Goal: Communication & Community: Answer question/provide support

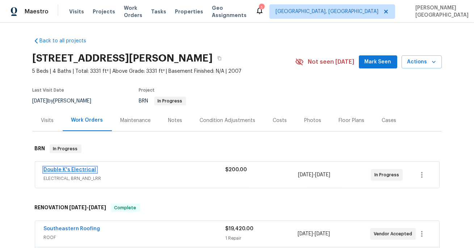
click at [79, 168] on link "Double K's Electrical" at bounding box center [70, 169] width 53 height 5
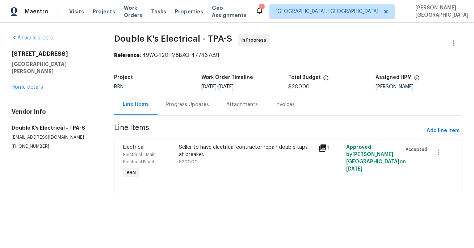
click at [186, 104] on div "Progress Updates" at bounding box center [187, 104] width 43 height 7
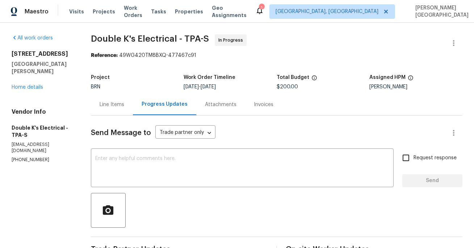
scroll to position [71, 0]
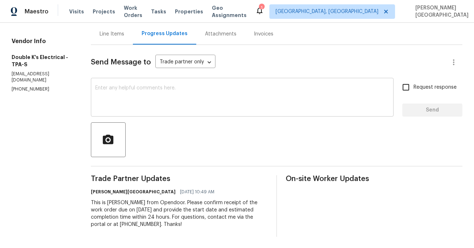
click at [134, 91] on textarea at bounding box center [242, 97] width 294 height 25
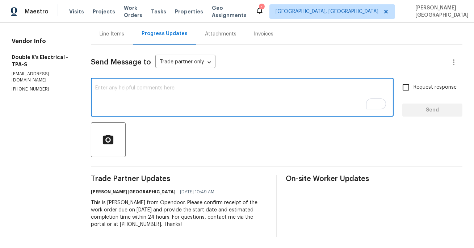
paste textarea "Thank you for accepting the WO. Could you please update on the timeline?"
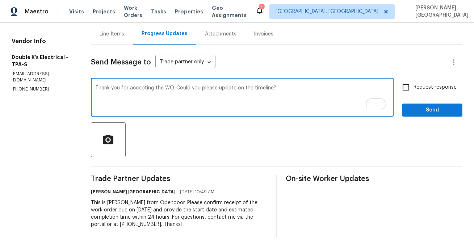
type textarea "Thank you for accepting the WO. Could you please update on the timeline?"
click at [405, 93] on input "Request response" at bounding box center [405, 87] width 15 height 15
checkbox input "true"
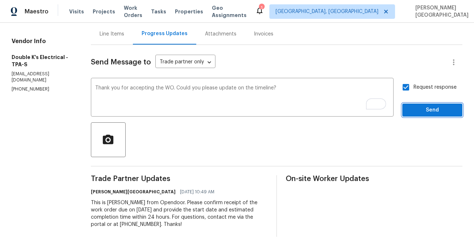
click at [414, 112] on span "Send" at bounding box center [432, 110] width 49 height 9
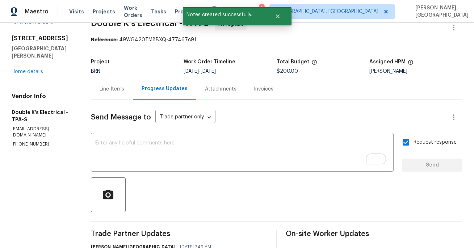
scroll to position [0, 0]
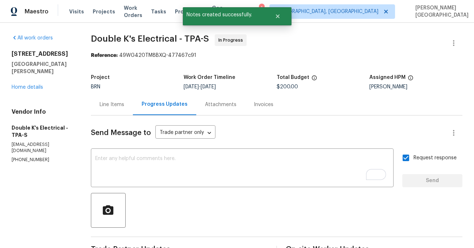
click at [98, 38] on span "Double K's Electrical - TPA-S" at bounding box center [150, 38] width 118 height 9
click at [151, 38] on span "Double K's Electrical - TPA-S" at bounding box center [150, 38] width 118 height 9
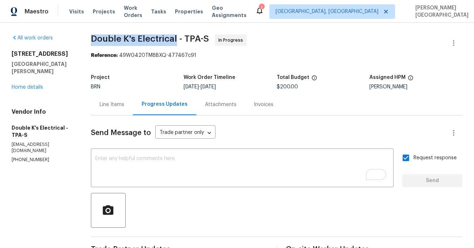
copy span "Double K's Electrical"
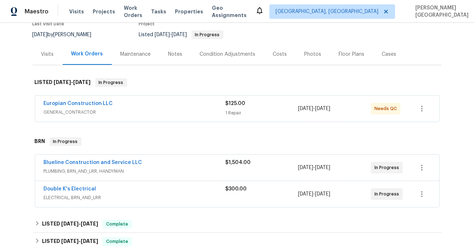
scroll to position [98, 0]
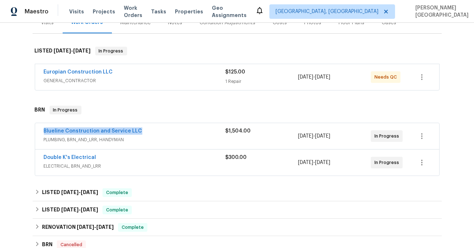
drag, startPoint x: 152, startPoint y: 129, endPoint x: 42, endPoint y: 128, distance: 110.4
click at [42, 128] on div "Blueline Construction and Service LLC PLUMBING, BRN_AND_LRR, HANDYMAN $1,504.00…" at bounding box center [237, 136] width 404 height 26
copy link "Blueline Construction and Service LLC"
click at [87, 133] on link "Blueline Construction and Service LLC" at bounding box center [93, 131] width 98 height 5
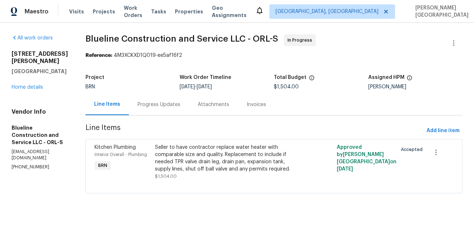
click at [164, 99] on div "Progress Updates" at bounding box center [159, 104] width 60 height 21
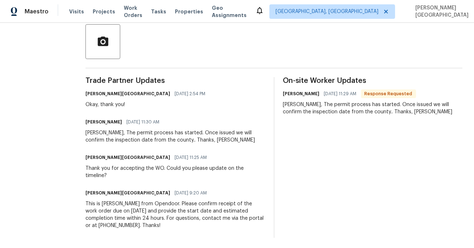
scroll to position [170, 0]
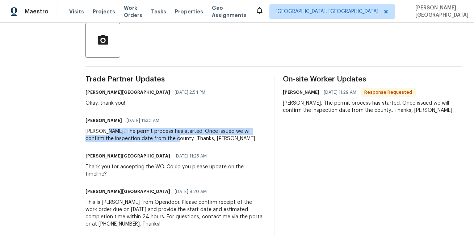
drag, startPoint x: 115, startPoint y: 130, endPoint x: 176, endPoint y: 141, distance: 61.8
click at [177, 141] on div "Isabel, The permit process has started. Once issued we will confirm the inspect…" at bounding box center [175, 135] width 180 height 14
copy div "The permit process has started. Once issued we will confirm the inspection date…"
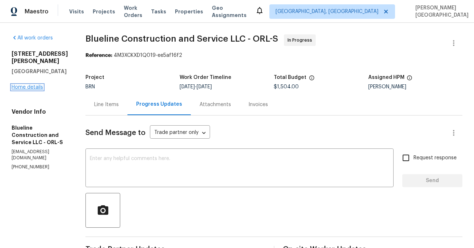
click at [33, 85] on link "Home details" at bounding box center [28, 87] width 32 height 5
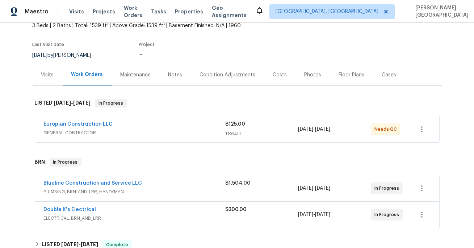
scroll to position [68, 0]
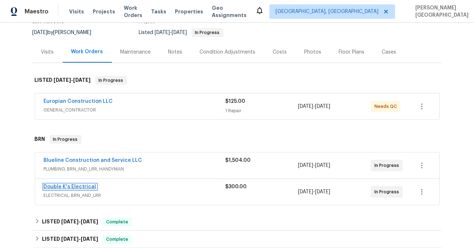
click at [76, 186] on link "Double K's Electrical" at bounding box center [70, 186] width 53 height 5
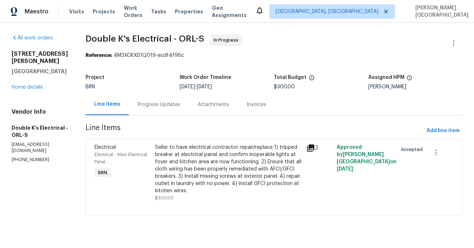
click at [126, 37] on span "Double K's Electrical - ORL-S" at bounding box center [144, 38] width 119 height 9
click at [115, 37] on span "Double K's Electrical - ORL-S" at bounding box center [144, 38] width 119 height 9
click at [150, 37] on span "Double K's Electrical - ORL-S" at bounding box center [144, 38] width 119 height 9
copy span "Double K's Electrical"
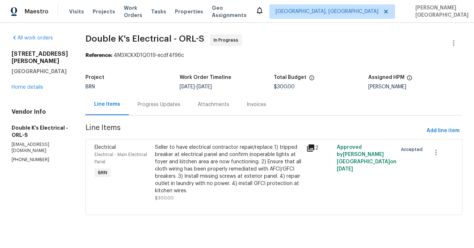
click at [167, 101] on div "Progress Updates" at bounding box center [159, 104] width 43 height 7
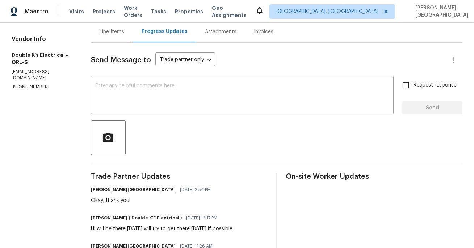
scroll to position [75, 0]
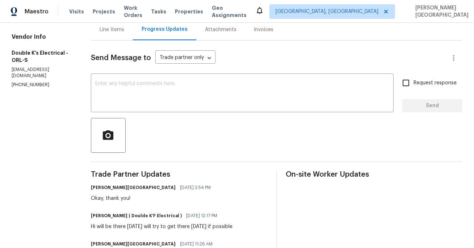
drag, startPoint x: 99, startPoint y: 226, endPoint x: 246, endPoint y: 229, distance: 147.1
click at [246, 229] on div "Ravindra Teeakram ( Doulde K'F Electrical ) 09/25/2025 12:17 PM Hi will be ther…" at bounding box center [179, 221] width 177 height 20
copy div "will be there Monday will try to get there tomorrow if possible"
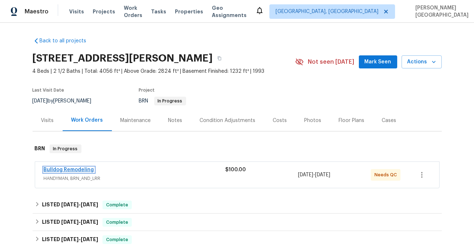
click at [75, 169] on link "Bulldog Remodeling" at bounding box center [69, 169] width 50 height 5
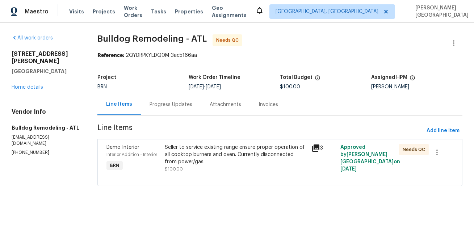
click at [195, 158] on div "Seller to service existing range ensure proper operation of all cooktop burners…" at bounding box center [236, 155] width 142 height 22
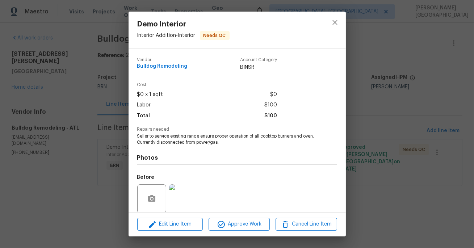
scroll to position [55, 0]
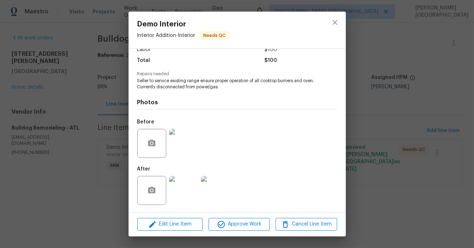
click at [176, 147] on img at bounding box center [183, 143] width 29 height 29
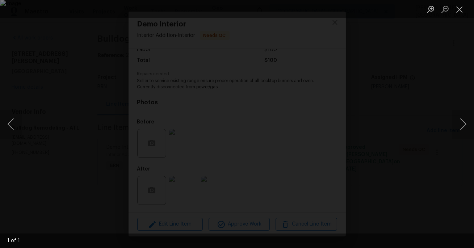
click at [435, 107] on div "Lightbox" at bounding box center [237, 124] width 474 height 248
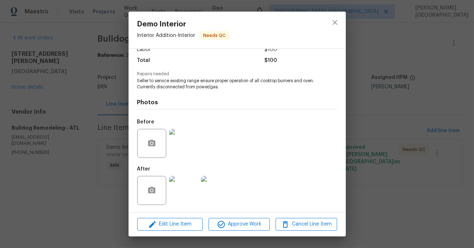
click at [193, 186] on img at bounding box center [183, 190] width 29 height 29
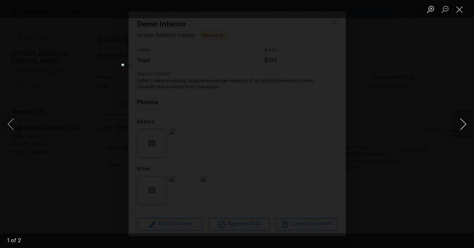
click at [460, 121] on button "Next image" at bounding box center [463, 124] width 22 height 29
click at [454, 104] on div "Lightbox" at bounding box center [237, 124] width 474 height 248
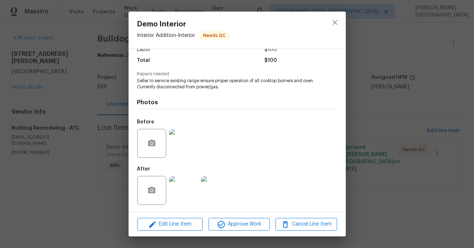
click at [434, 97] on div "Demo Interior Interior Addition - Interior Needs QC Vendor Bulldog Remodeling A…" at bounding box center [237, 124] width 474 height 248
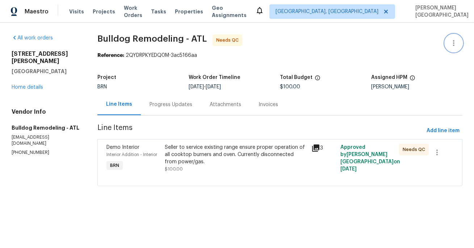
click at [455, 46] on icon "button" at bounding box center [453, 43] width 9 height 9
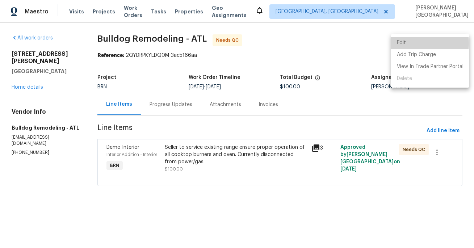
click at [407, 43] on li "Edit" at bounding box center [430, 43] width 78 height 12
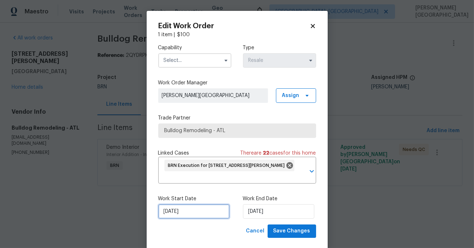
click at [199, 207] on input "9/24/2025" at bounding box center [193, 211] width 71 height 14
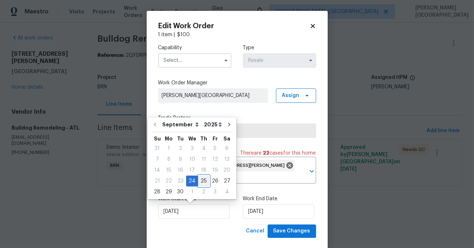
click at [201, 182] on div "25" at bounding box center [203, 181] width 11 height 10
type input "[DATE]"
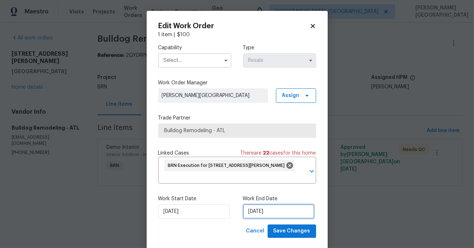
click at [254, 207] on input "9/26/2025" at bounding box center [278, 211] width 71 height 14
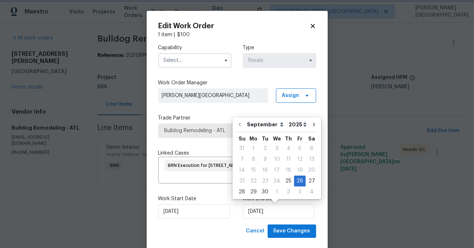
click at [214, 185] on div "Capability Type Resale Work Order Manager Isabel Sangeetha Ireland Assign Trade…" at bounding box center [237, 131] width 158 height 186
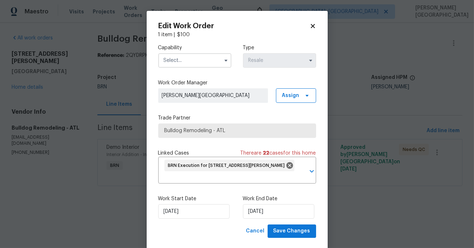
click at [187, 63] on input "text" at bounding box center [194, 60] width 73 height 14
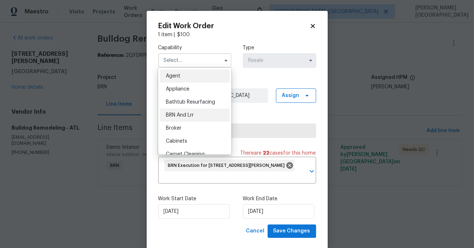
click at [186, 112] on div "BRN And Lrr" at bounding box center [195, 115] width 70 height 13
type input "BRN And Lrr"
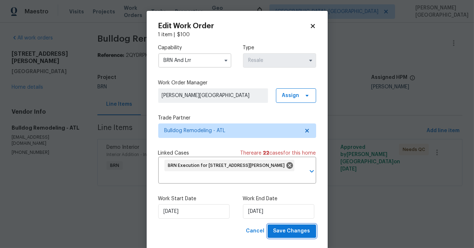
click at [291, 231] on span "Save Changes" at bounding box center [291, 231] width 37 height 9
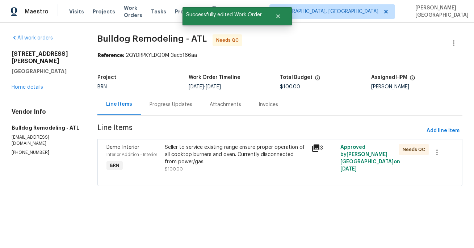
click at [183, 111] on div "Progress Updates" at bounding box center [171, 104] width 60 height 21
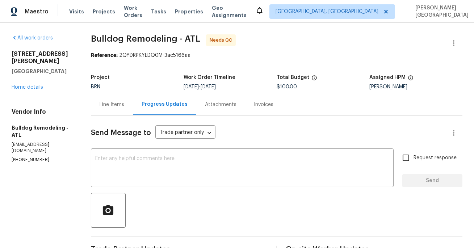
click at [121, 103] on div "Line Items" at bounding box center [112, 104] width 25 height 7
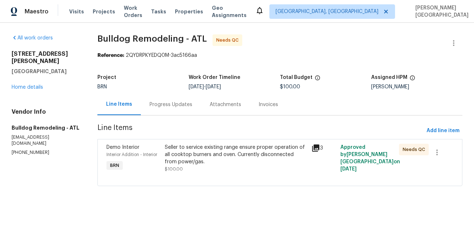
click at [221, 166] on div "Seller to service existing range ensure proper operation of all cooktop burners…" at bounding box center [236, 158] width 142 height 29
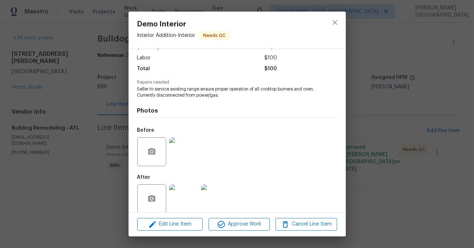
scroll to position [55, 0]
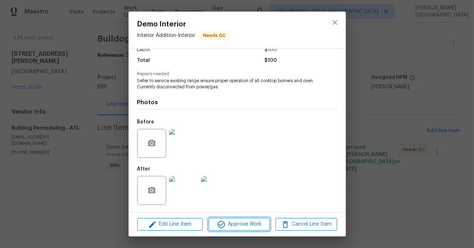
click at [240, 225] on span "Approve Work" at bounding box center [239, 224] width 57 height 9
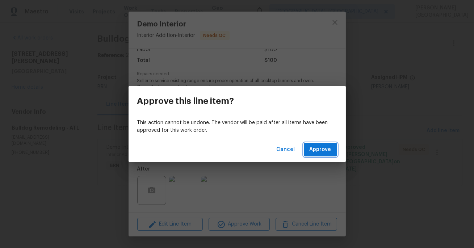
click at [310, 152] on button "Approve" at bounding box center [320, 149] width 33 height 13
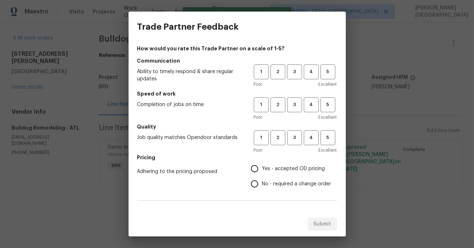
click at [244, 176] on div "Adhering to the pricing proposed Yes - accepted OD pricing No - required a chan…" at bounding box center [237, 176] width 200 height 30
click at [294, 69] on span "3" at bounding box center [294, 72] width 13 height 8
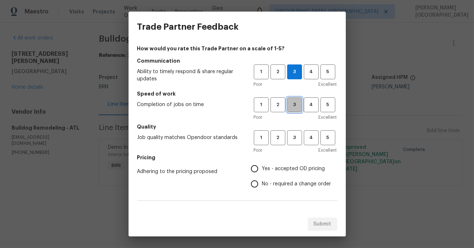
click at [295, 99] on button "3" at bounding box center [294, 104] width 15 height 15
click at [291, 143] on button "3" at bounding box center [294, 137] width 15 height 15
click at [256, 185] on input "No - required a change order" at bounding box center [254, 183] width 15 height 15
radio input "true"
click at [258, 163] on input "Yes - accepted OD pricing" at bounding box center [254, 168] width 15 height 15
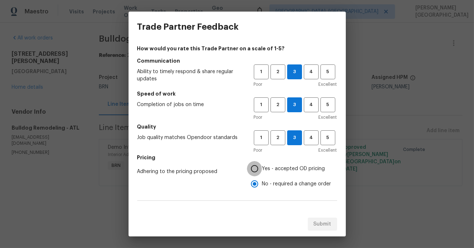
radio input "true"
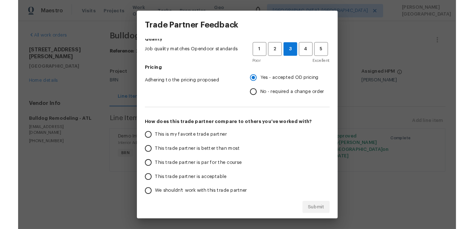
scroll to position [102, 0]
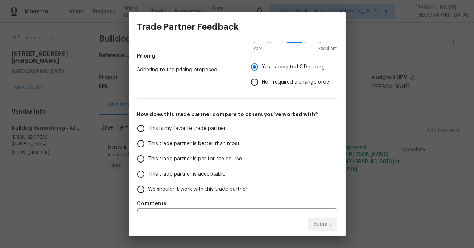
click at [211, 146] on span "This trade partner is better than most" at bounding box center [194, 144] width 92 height 8
click at [148, 146] on input "This trade partner is better than most" at bounding box center [140, 143] width 15 height 15
click at [321, 223] on span "Submit" at bounding box center [323, 224] width 18 height 9
radio input "true"
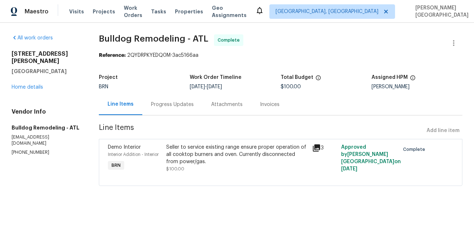
click at [266, 105] on div "Invoices" at bounding box center [270, 104] width 20 height 7
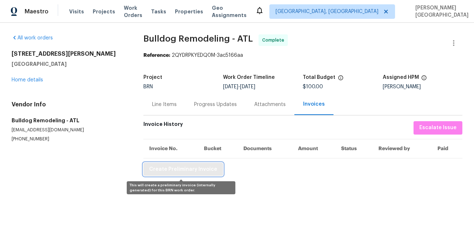
click at [181, 172] on span "Create Preliminary Invoice" at bounding box center [183, 169] width 68 height 9
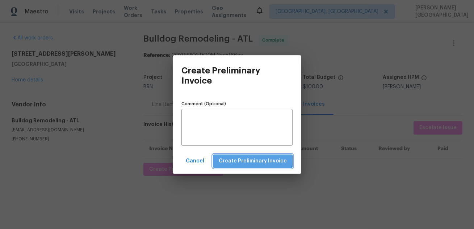
click at [256, 160] on span "Create Preliminary Invoice" at bounding box center [253, 161] width 68 height 9
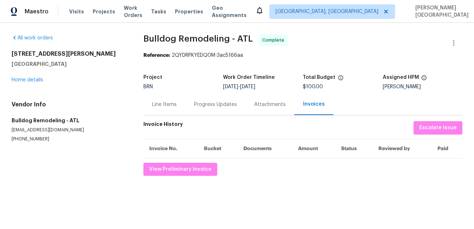
click at [146, 38] on span "Bulldog Remodeling - ATL" at bounding box center [197, 38] width 109 height 9
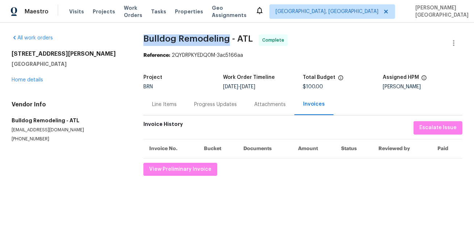
click at [210, 38] on span "Bulldog Remodeling - ATL" at bounding box center [197, 38] width 109 height 9
copy span "Bulldog Remodeling"
click at [174, 131] on div "Invoice History Escalate Issue" at bounding box center [302, 127] width 319 height 13
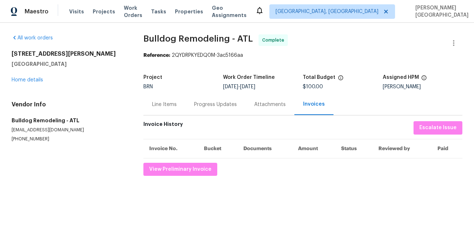
click at [157, 102] on div "Line Items" at bounding box center [164, 104] width 25 height 7
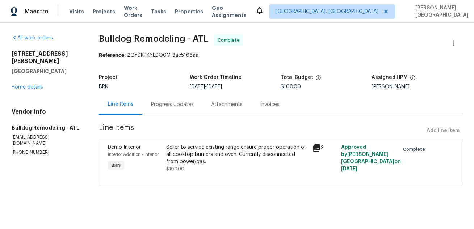
click at [201, 153] on div "Seller to service existing range ensure proper operation of all cooktop burners…" at bounding box center [236, 155] width 141 height 22
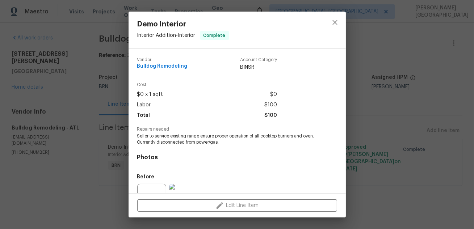
click at [180, 139] on span "Seller to service existing range ensure proper operation of all cooktop burners…" at bounding box center [227, 139] width 180 height 12
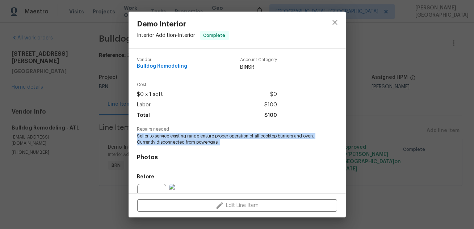
click at [180, 139] on span "Seller to service existing range ensure proper operation of all cooktop burners…" at bounding box center [227, 139] width 180 height 12
copy span "Seller to service existing range ensure proper operation of all cooktop burners…"
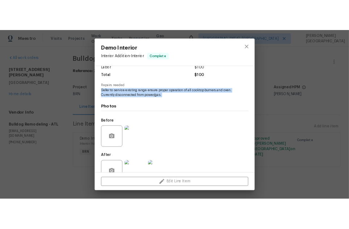
scroll to position [74, 0]
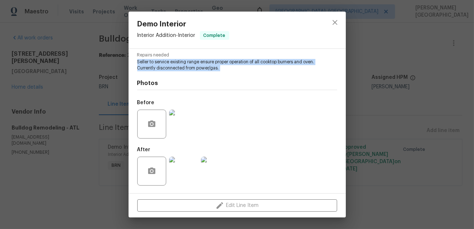
click at [180, 133] on img at bounding box center [183, 124] width 29 height 29
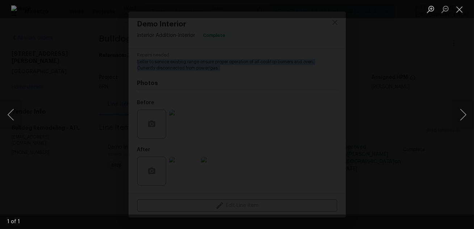
click at [443, 84] on div "Lightbox" at bounding box center [237, 114] width 474 height 229
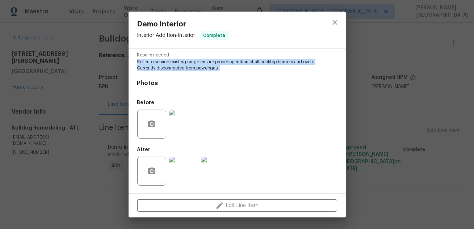
click at [187, 169] on img at bounding box center [183, 171] width 29 height 29
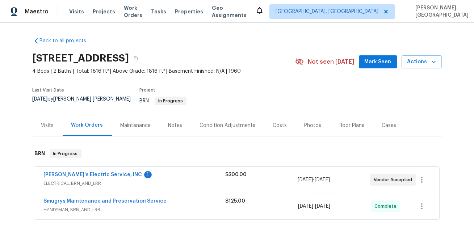
scroll to position [138, 0]
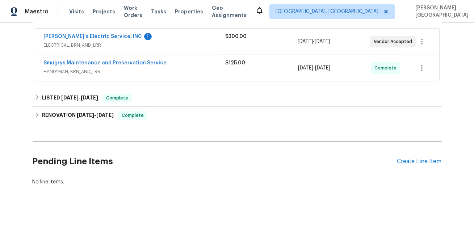
click at [424, 152] on div "Pending Line Items Create Line Item" at bounding box center [237, 162] width 409 height 34
click at [425, 158] on div "Create Line Item" at bounding box center [419, 161] width 45 height 7
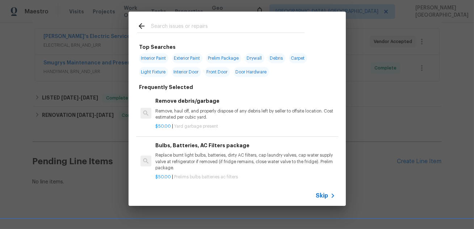
click at [328, 191] on div "Skip" at bounding box center [237, 196] width 217 height 20
click at [326, 197] on span "Skip" at bounding box center [322, 195] width 12 height 7
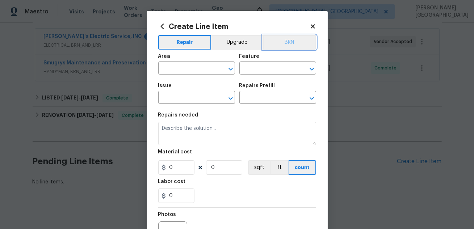
click at [290, 43] on button "BRN" at bounding box center [289, 42] width 53 height 14
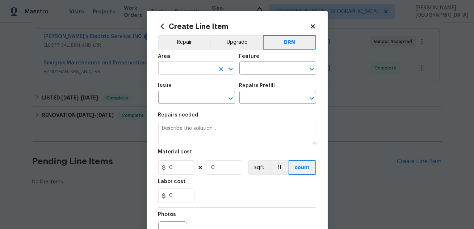
click at [191, 74] on input "text" at bounding box center [186, 68] width 56 height 11
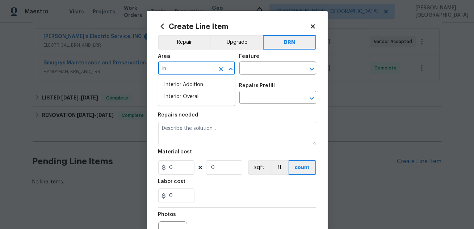
type input "i"
click at [195, 87] on li "Plumbing" at bounding box center [196, 85] width 77 height 12
type input "Plumbing"
click at [251, 71] on input "text" at bounding box center [267, 68] width 56 height 11
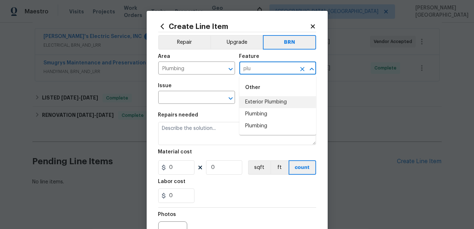
click at [268, 102] on li "Exterior Plumbing" at bounding box center [277, 102] width 77 height 12
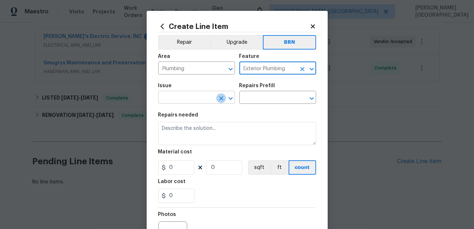
click at [217, 100] on button "Clear" at bounding box center [221, 98] width 10 height 10
type input "Exterior Plumbing"
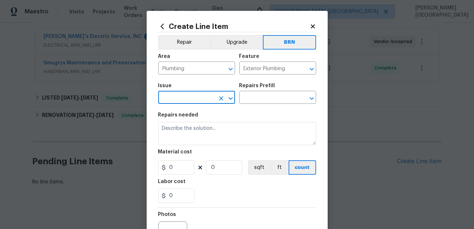
click at [193, 93] on input "text" at bounding box center [186, 98] width 56 height 11
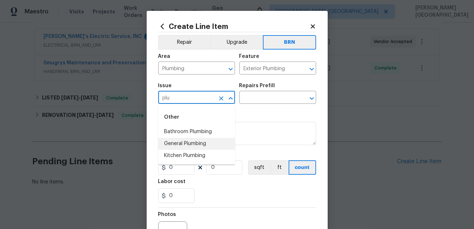
click at [190, 144] on li "General Plumbing" at bounding box center [196, 144] width 77 height 12
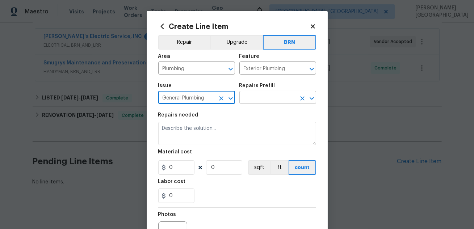
type input "General Plumbing"
click at [248, 102] on input "text" at bounding box center [267, 98] width 56 height 11
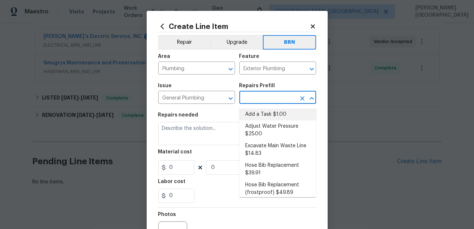
click at [249, 112] on li "Add a Task $1.00" at bounding box center [277, 115] width 77 height 12
type input "Plumbing"
type input "Add a Task $1.00"
type textarea "HPM to detail"
type input "1"
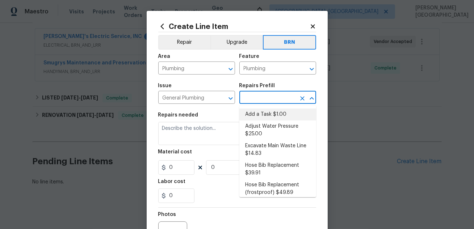
type input "1"
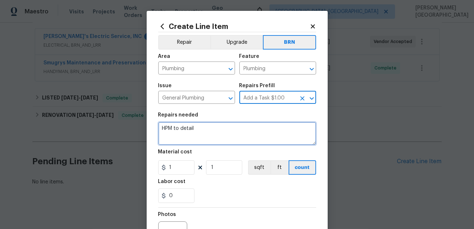
click at [199, 132] on textarea "HPM to detail" at bounding box center [237, 133] width 158 height 23
paste textarea ""Plumbing contractor to clear blocked kitchen sink drain"
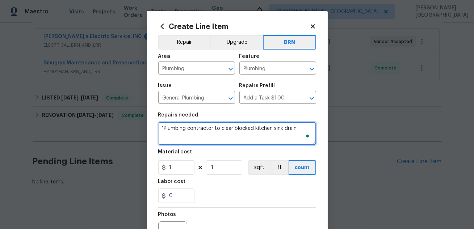
click at [164, 127] on textarea ""Plumbing contractor to clear blocked kitchen sink drain" at bounding box center [237, 133] width 158 height 23
type textarea "Plumbing contractor to clear blocked kitchen sink drain"
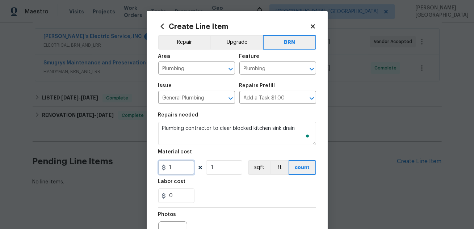
click at [181, 171] on input "1" at bounding box center [176, 167] width 36 height 14
type input "0"
click at [184, 197] on input "0" at bounding box center [176, 196] width 36 height 14
type input "200"
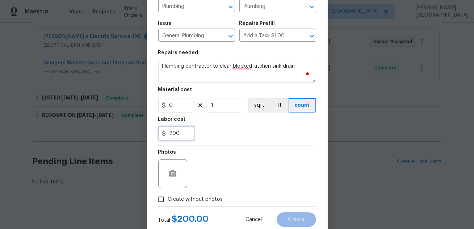
scroll to position [82, 0]
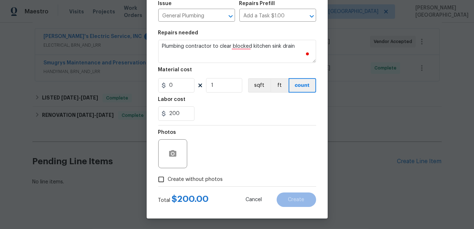
click at [182, 178] on span "Create without photos" at bounding box center [195, 180] width 55 height 8
click at [168, 178] on input "Create without photos" at bounding box center [161, 180] width 14 height 14
checkbox input "true"
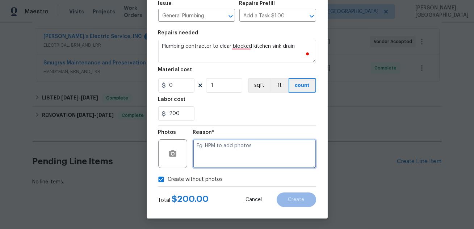
click at [212, 158] on textarea at bounding box center [254, 153] width 123 height 29
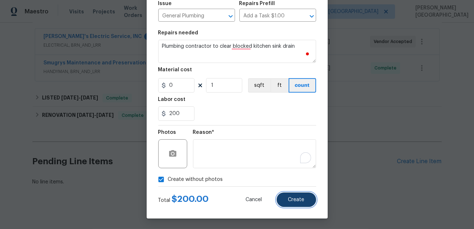
click at [289, 205] on button "Create" at bounding box center [296, 200] width 39 height 14
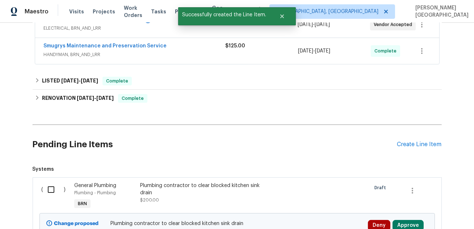
scroll to position [175, 0]
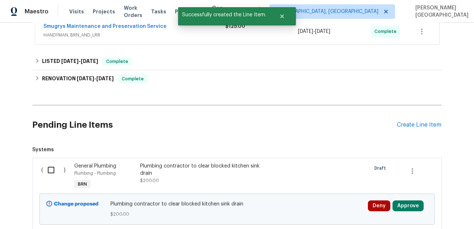
click at [49, 163] on input "checkbox" at bounding box center [53, 170] width 21 height 15
checkbox input "true"
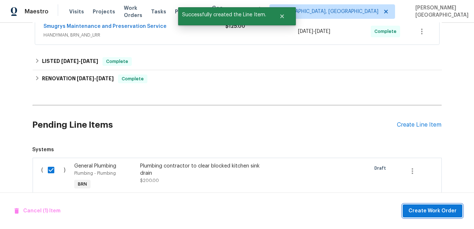
click at [430, 213] on span "Create Work Order" at bounding box center [432, 211] width 48 height 9
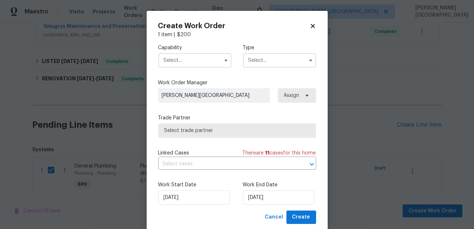
click at [187, 55] on input "text" at bounding box center [194, 60] width 73 height 14
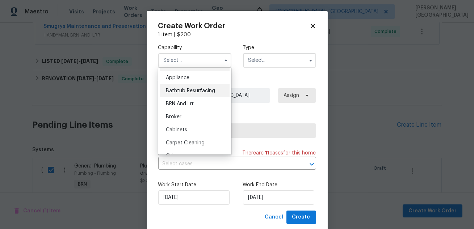
scroll to position [11, 0]
click at [192, 101] on div "BRN And Lrr" at bounding box center [195, 104] width 70 height 13
type input "BRN And Lrr"
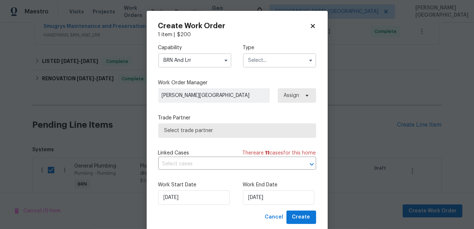
click at [253, 64] on input "text" at bounding box center [279, 60] width 73 height 14
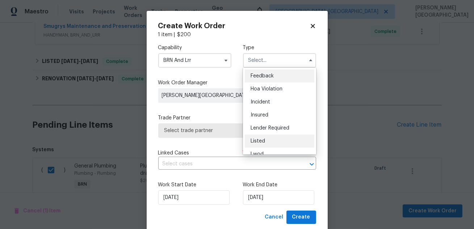
scroll to position [86, 0]
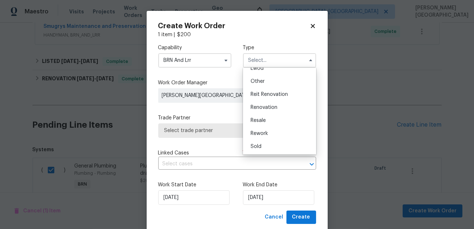
click at [268, 119] on div "Resale" at bounding box center [280, 120] width 70 height 13
type input "Resale"
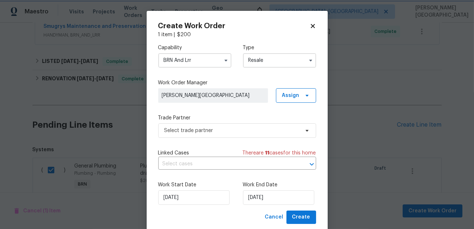
scroll to position [0, 0]
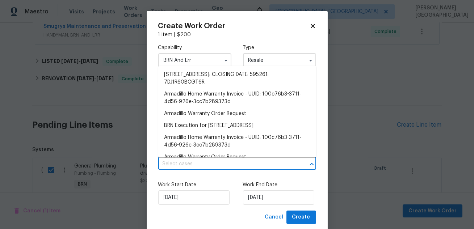
click at [230, 163] on input "text" at bounding box center [227, 164] width 138 height 11
click at [212, 122] on li "BRN Execution for 5453 S South Bend Cir N, Jacksonville, FL 32207" at bounding box center [237, 126] width 158 height 12
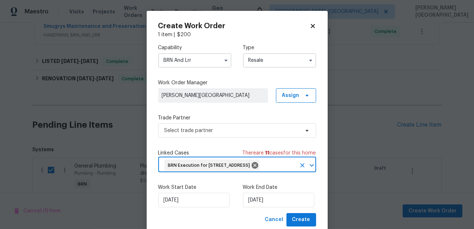
scroll to position [31, 0]
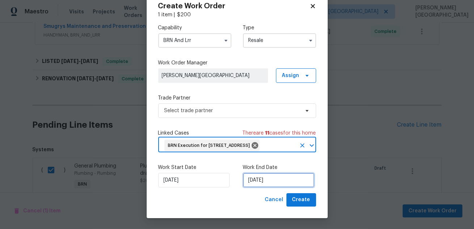
click at [268, 183] on input "[DATE]" at bounding box center [278, 180] width 71 height 14
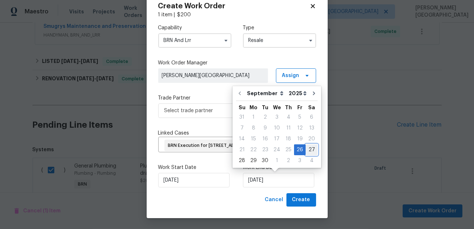
click at [309, 147] on div "27" at bounding box center [312, 150] width 12 height 10
type input "9/27/2025"
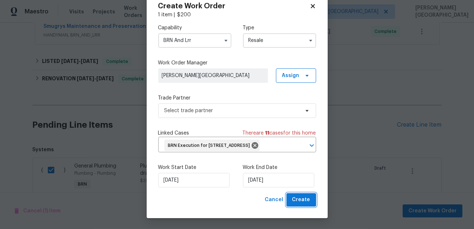
click at [301, 204] on span "Create" at bounding box center [301, 200] width 18 height 9
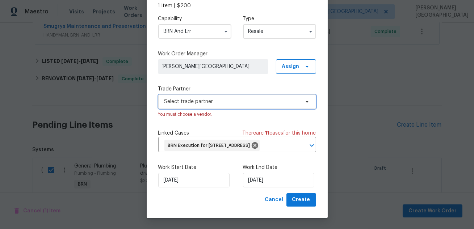
click at [216, 100] on span "Select trade partner" at bounding box center [231, 101] width 135 height 7
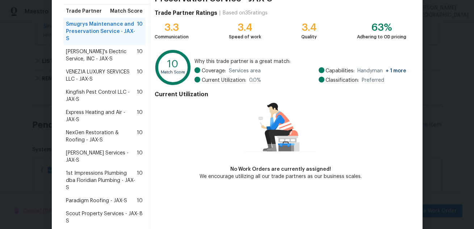
scroll to position [79, 0]
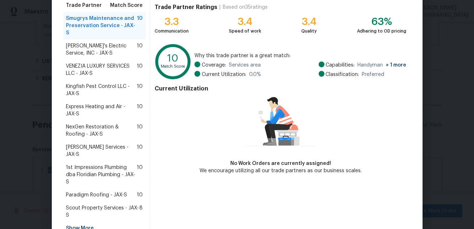
click at [94, 164] on span "1st Impressions Plumbing dba Floridian Plumbing - JAX-S" at bounding box center [101, 175] width 71 height 22
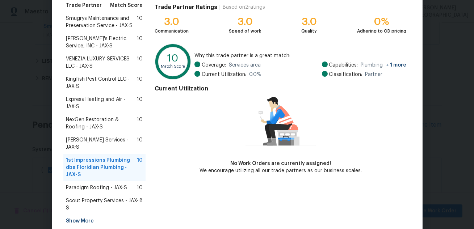
scroll to position [109, 0]
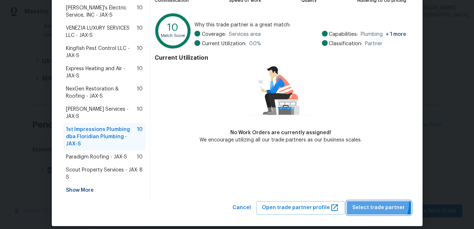
click at [374, 201] on button "Select trade partner" at bounding box center [379, 207] width 64 height 13
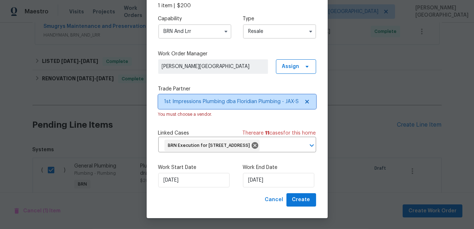
scroll to position [0, 0]
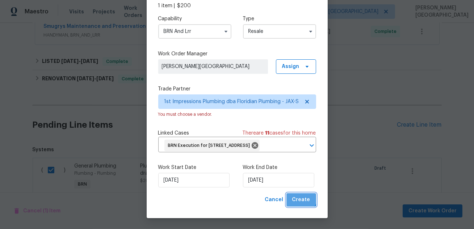
click at [299, 205] on span "Create" at bounding box center [301, 200] width 18 height 9
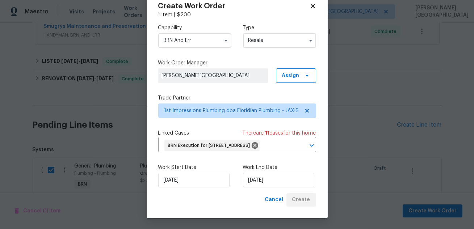
checkbox input "false"
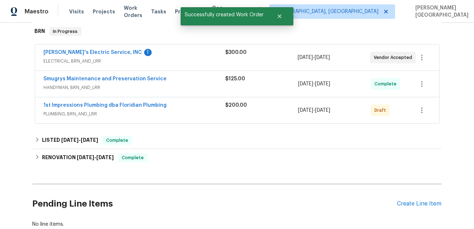
scroll to position [118, 0]
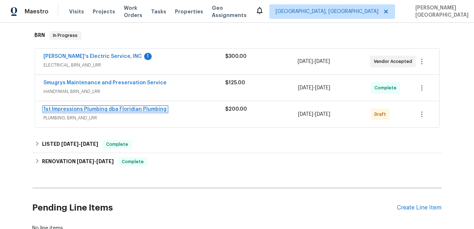
click at [59, 107] on link "1st Impressions Plumbing dba Floridian Plumbing" at bounding box center [105, 109] width 123 height 5
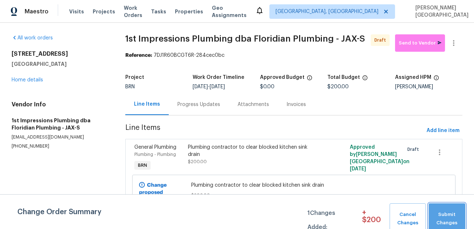
click at [453, 213] on span "Submit Changes" at bounding box center [446, 219] width 29 height 17
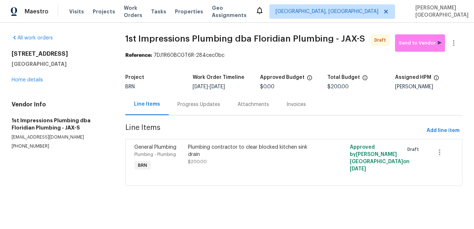
click at [209, 108] on div "Progress Updates" at bounding box center [198, 104] width 43 height 7
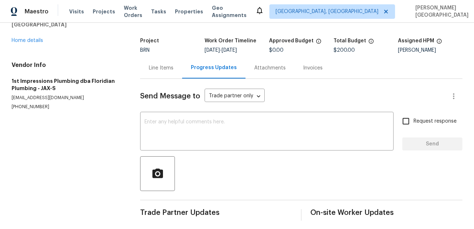
scroll to position [42, 0]
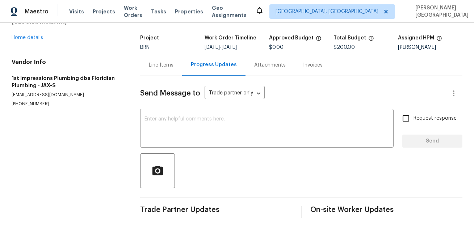
click at [171, 63] on div "Line Items" at bounding box center [161, 65] width 25 height 7
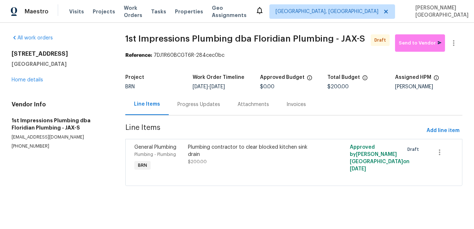
click at [203, 113] on div "Progress Updates" at bounding box center [199, 104] width 60 height 21
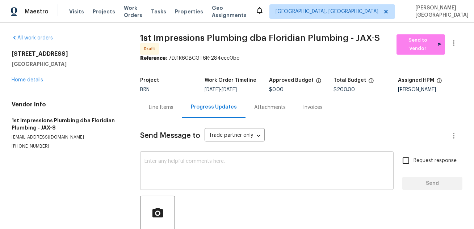
scroll to position [42, 0]
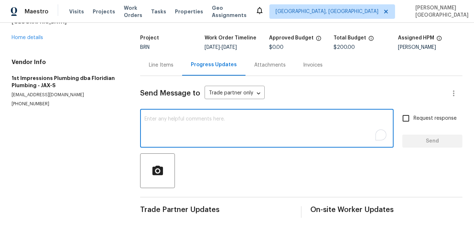
click at [178, 123] on textarea "To enrich screen reader interactions, please activate Accessibility in Grammarl…" at bounding box center [266, 129] width 245 height 25
paste textarea "This is Isabel from Opendoor. Please confirm receipt of the work order due on 0…"
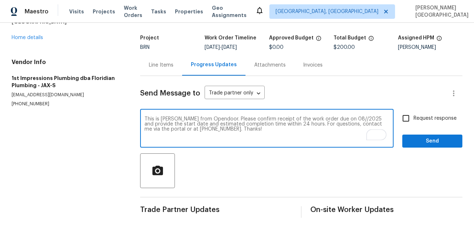
click at [337, 117] on textarea "This is Isabel from Opendoor. Please confirm receipt of the work order due on 0…" at bounding box center [266, 129] width 245 height 25
type textarea "This is Isabel from Opendoor. Please confirm receipt of the work order due on 0…"
click at [416, 118] on span "Request response" at bounding box center [435, 119] width 43 height 8
click at [414, 118] on input "Request response" at bounding box center [405, 118] width 15 height 15
checkbox input "true"
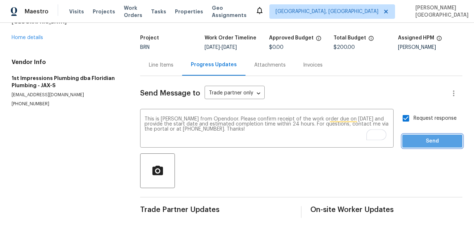
click at [424, 146] on button "Send" at bounding box center [432, 141] width 60 height 13
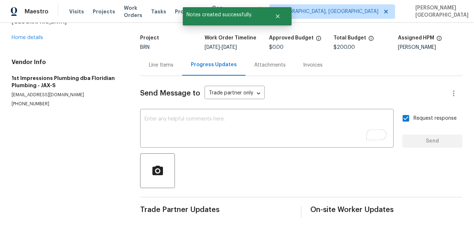
scroll to position [0, 0]
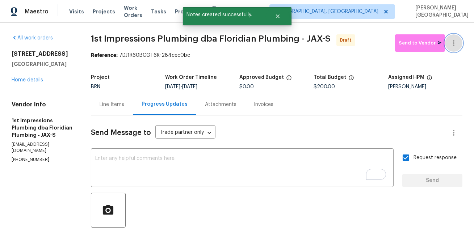
click at [455, 41] on icon "button" at bounding box center [453, 43] width 9 height 9
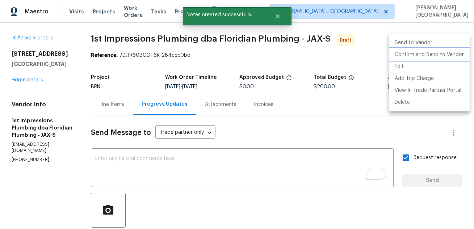
click at [445, 54] on li "Confirm and Send to Vendor" at bounding box center [429, 55] width 81 height 12
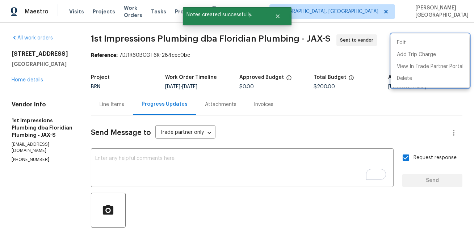
click at [19, 89] on div at bounding box center [237, 114] width 474 height 229
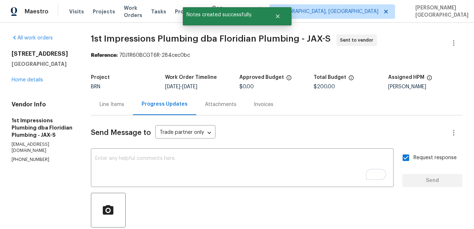
click at [26, 84] on div "5453 S South Bend Cir N Jacksonville, FL 32207 Home details" at bounding box center [43, 66] width 62 height 33
click at [27, 83] on link "Home details" at bounding box center [28, 79] width 32 height 5
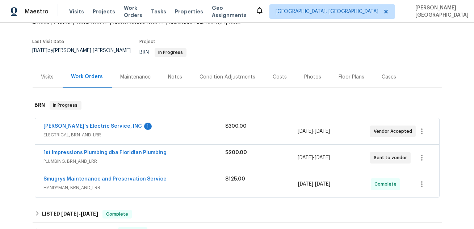
scroll to position [70, 0]
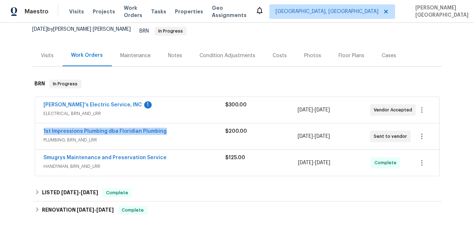
drag, startPoint x: 39, startPoint y: 126, endPoint x: 164, endPoint y: 126, distance: 125.3
click at [165, 126] on div "1st Impressions Plumbing dba Floridian Plumbing PLUMBING, BRN_AND_LRR $200.00 9…" at bounding box center [237, 136] width 404 height 26
copy link "1st Impressions Plumbing dba Floridian Plumbing"
click at [103, 102] on link "Jack's Electric Service, INC" at bounding box center [93, 104] width 98 height 5
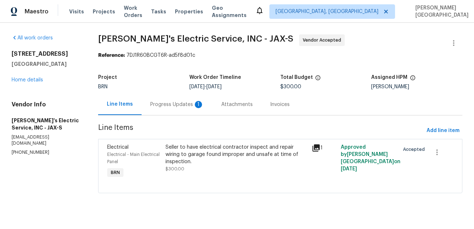
click at [181, 109] on div "Progress Updates 1" at bounding box center [177, 104] width 71 height 21
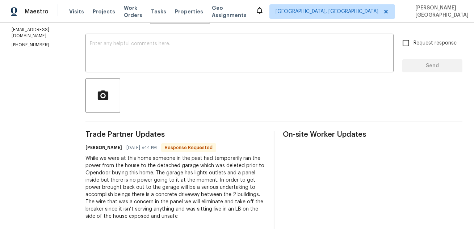
scroll to position [101, 0]
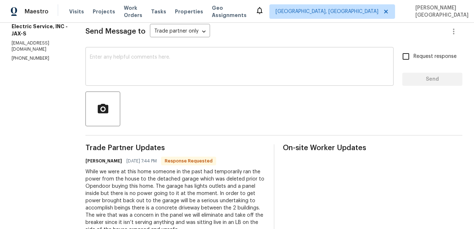
click at [91, 70] on textarea at bounding box center [239, 67] width 299 height 25
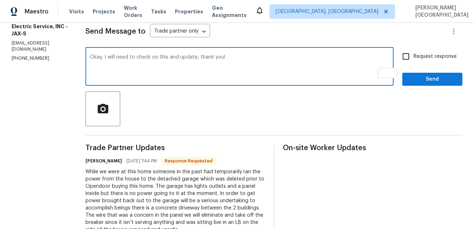
type textarea "Okay, I will need to check on this and update, thank you!"
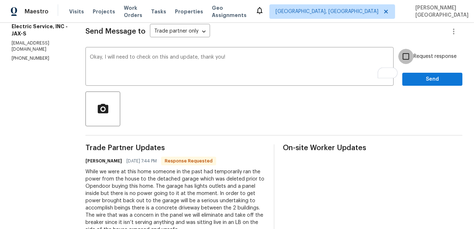
click at [414, 56] on input "Request response" at bounding box center [405, 56] width 15 height 15
checkbox input "true"
click at [420, 77] on span "Send" at bounding box center [432, 79] width 49 height 9
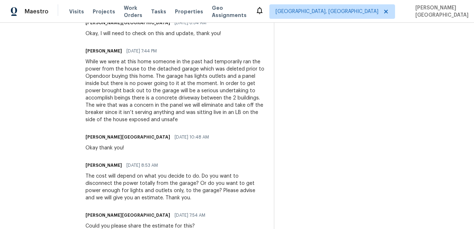
scroll to position [192, 0]
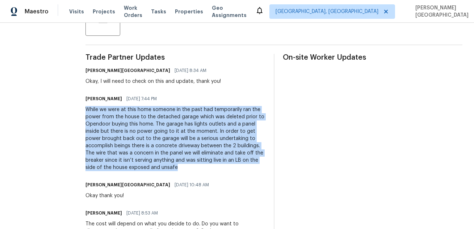
drag, startPoint x: 75, startPoint y: 109, endPoint x: 134, endPoint y: 169, distance: 85.0
click at [134, 169] on div "All work orders 5453 S South Bend Cir N Jacksonville, FL 32207 Home details Ven…" at bounding box center [237, 196] width 474 height 731
copy div "While we were at this home someone in the past had temporarily ran the power fr…"
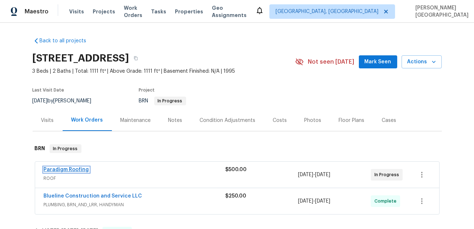
click at [57, 168] on link "Paradigm Roofing" at bounding box center [66, 169] width 45 height 5
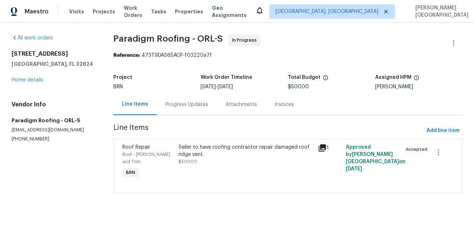
click at [188, 109] on div "Progress Updates" at bounding box center [187, 104] width 60 height 21
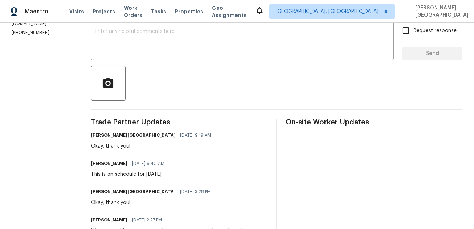
scroll to position [14, 0]
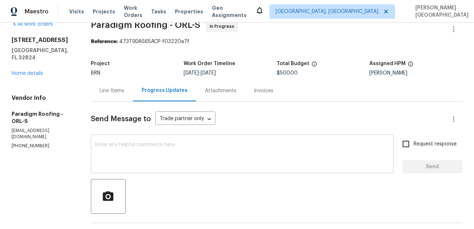
click at [112, 148] on textarea at bounding box center [242, 154] width 294 height 25
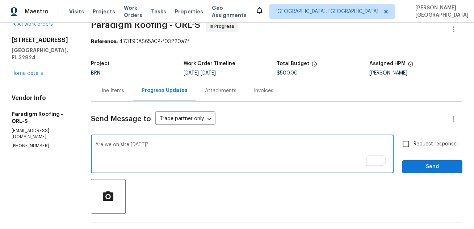
type textarea "Are we on site [DATE]?"
drag, startPoint x: 420, startPoint y: 147, endPoint x: 420, endPoint y: 176, distance: 29.3
click at [420, 147] on span "Request response" at bounding box center [435, 144] width 43 height 8
click at [414, 147] on input "Request response" at bounding box center [405, 144] width 15 height 15
checkbox input "true"
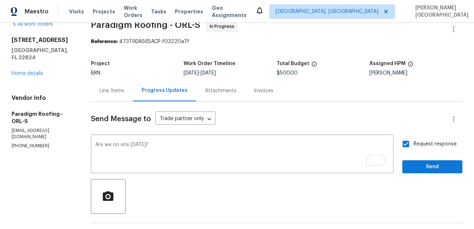
click at [32, 71] on link "Home details" at bounding box center [28, 73] width 32 height 5
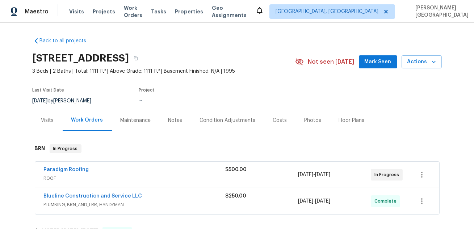
scroll to position [89, 0]
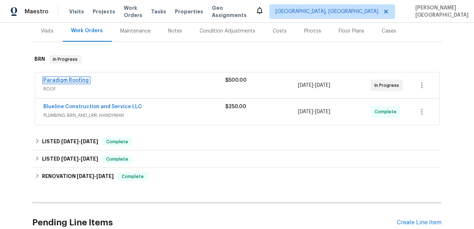
click at [69, 81] on link "Paradigm Roofing" at bounding box center [66, 80] width 45 height 5
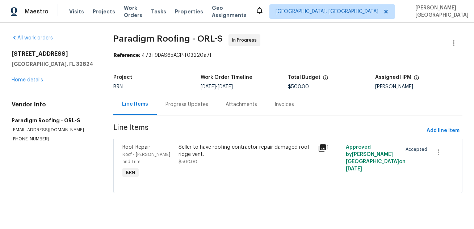
click at [189, 104] on div "Progress Updates" at bounding box center [186, 104] width 43 height 7
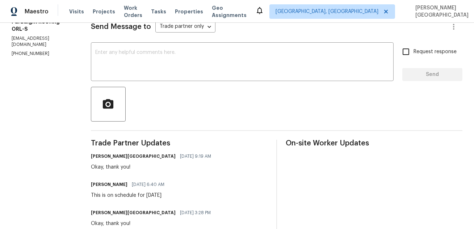
scroll to position [203, 0]
